Goal: Task Accomplishment & Management: Manage account settings

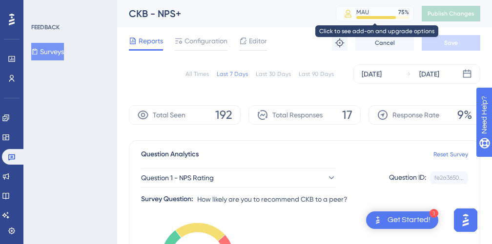
click at [356, 14] on div at bounding box center [347, 13] width 17 height 9
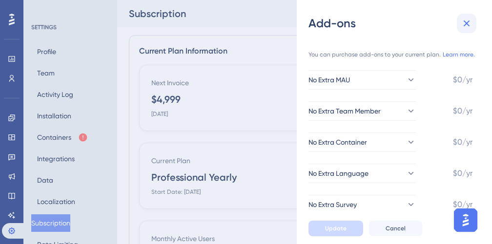
click at [462, 22] on icon at bounding box center [467, 24] width 12 height 12
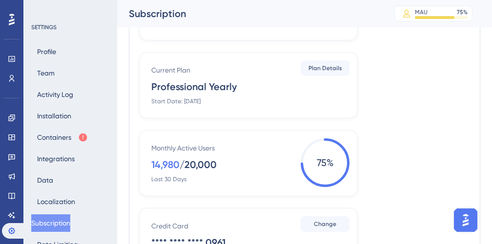
scroll to position [108, 0]
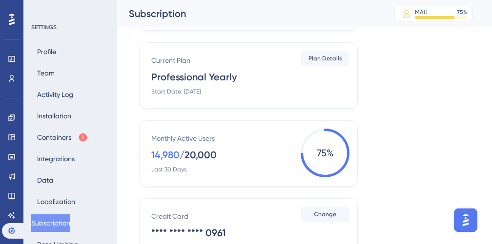
click at [178, 163] on div "Monthly Active Users 14,980 / 20,000 Last 30 Days" at bounding box center [250, 153] width 198 height 41
click at [177, 172] on div "Last 30 Days" at bounding box center [168, 170] width 35 height 8
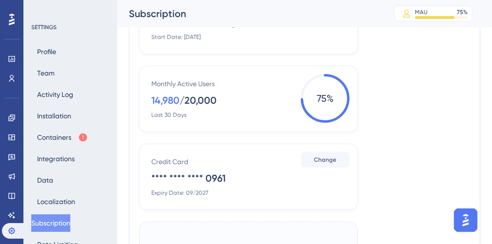
scroll to position [128, 0]
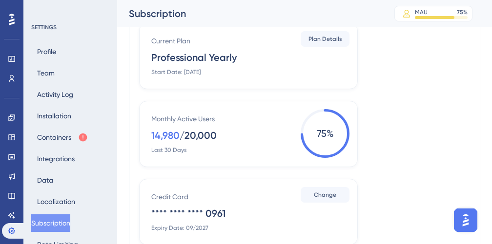
click at [290, 139] on div "Monthly Active Users 14,980 / 20,000 Last 30 Days" at bounding box center [250, 133] width 198 height 41
click at [170, 131] on div "14,980" at bounding box center [165, 136] width 28 height 14
click at [173, 116] on div "Monthly Active Users" at bounding box center [182, 119] width 63 height 12
drag, startPoint x: 217, startPoint y: 122, endPoint x: 157, endPoint y: 119, distance: 60.1
click at [157, 119] on div "Monthly Active Users 14,980 / 20,000 Last 30 Days" at bounding box center [250, 133] width 198 height 41
